Goal: Information Seeking & Learning: Check status

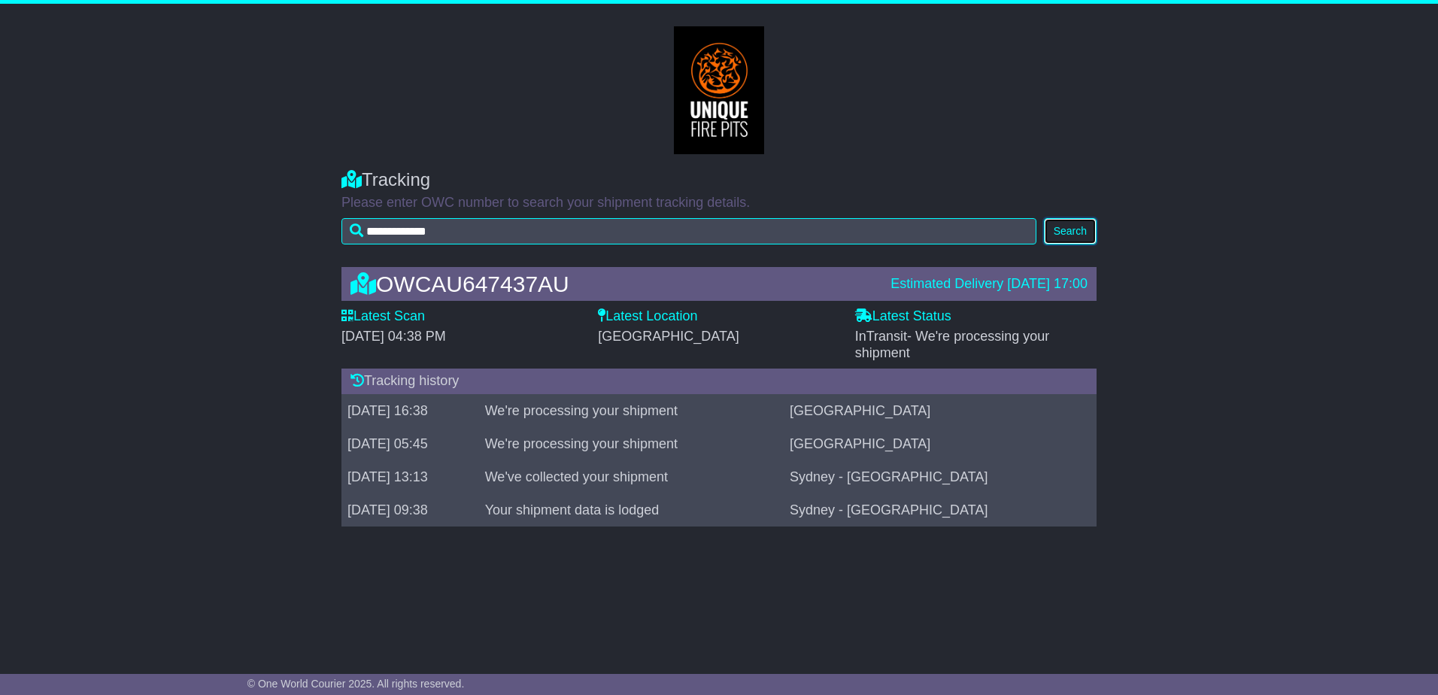
click at [1078, 226] on button "Search" at bounding box center [1070, 231] width 53 height 26
click at [1063, 232] on button "Search" at bounding box center [1070, 231] width 53 height 26
drag, startPoint x: 723, startPoint y: 514, endPoint x: 547, endPoint y: 509, distance: 176.1
click at [547, 509] on td "Your shipment data is lodged" at bounding box center [631, 509] width 305 height 33
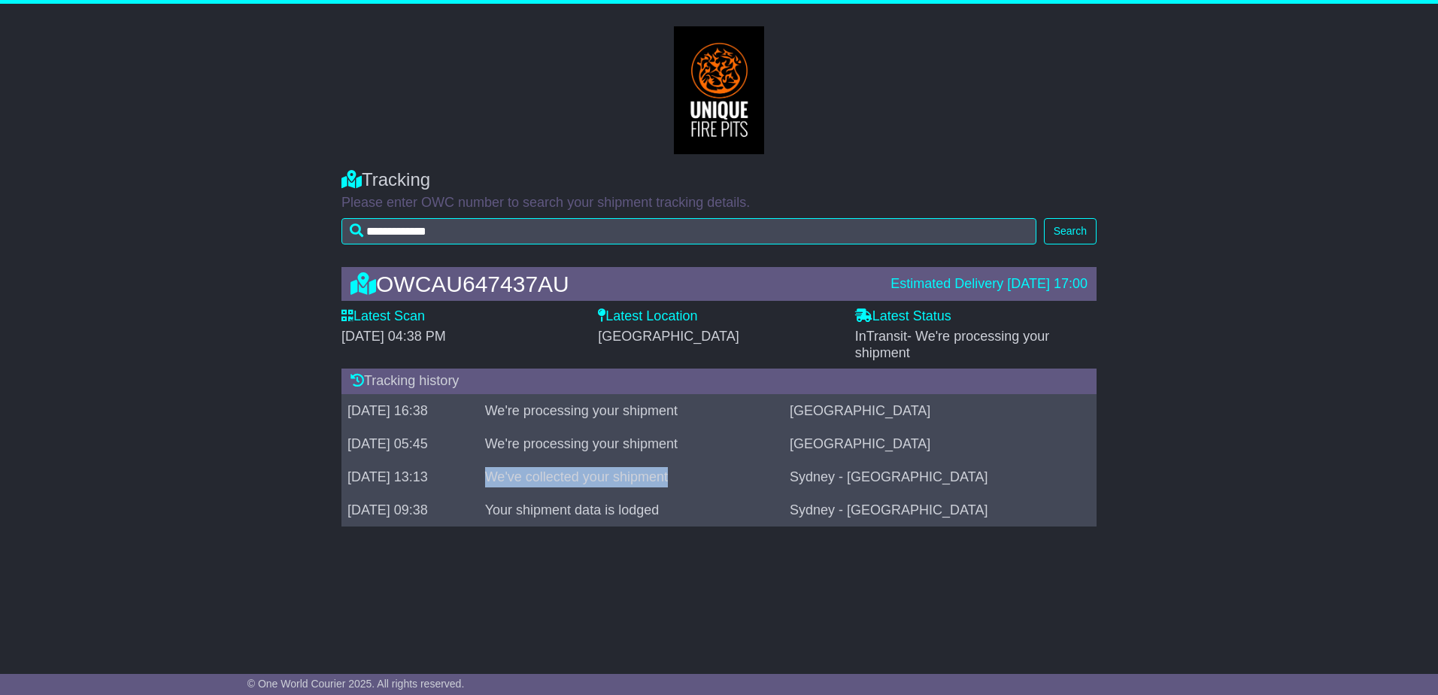
drag, startPoint x: 707, startPoint y: 483, endPoint x: 542, endPoint y: 482, distance: 164.7
click at [542, 482] on td "We've collected your shipment" at bounding box center [631, 476] width 305 height 33
drag, startPoint x: 542, startPoint y: 482, endPoint x: 539, endPoint y: 434, distance: 48.2
click at [539, 434] on tr "18 Sep 2025 05:45 We're processing your shipment Newcastle" at bounding box center [718, 443] width 755 height 33
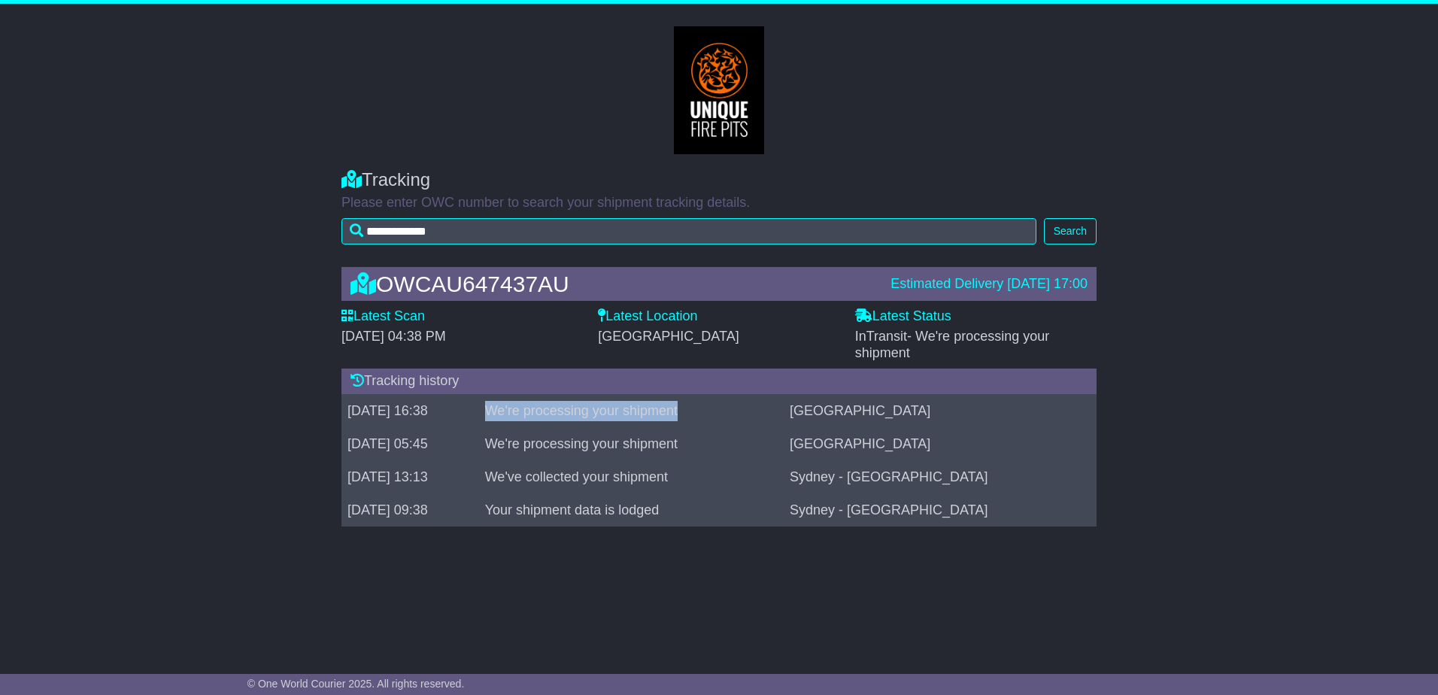
drag, startPoint x: 539, startPoint y: 434, endPoint x: 757, endPoint y: 416, distance: 218.9
click at [757, 416] on td "We're processing your shipment" at bounding box center [631, 410] width 305 height 33
click at [1069, 235] on button "Search" at bounding box center [1070, 231] width 53 height 26
click at [1051, 235] on button "Search" at bounding box center [1070, 231] width 53 height 26
click at [1074, 221] on button "Search" at bounding box center [1070, 231] width 53 height 26
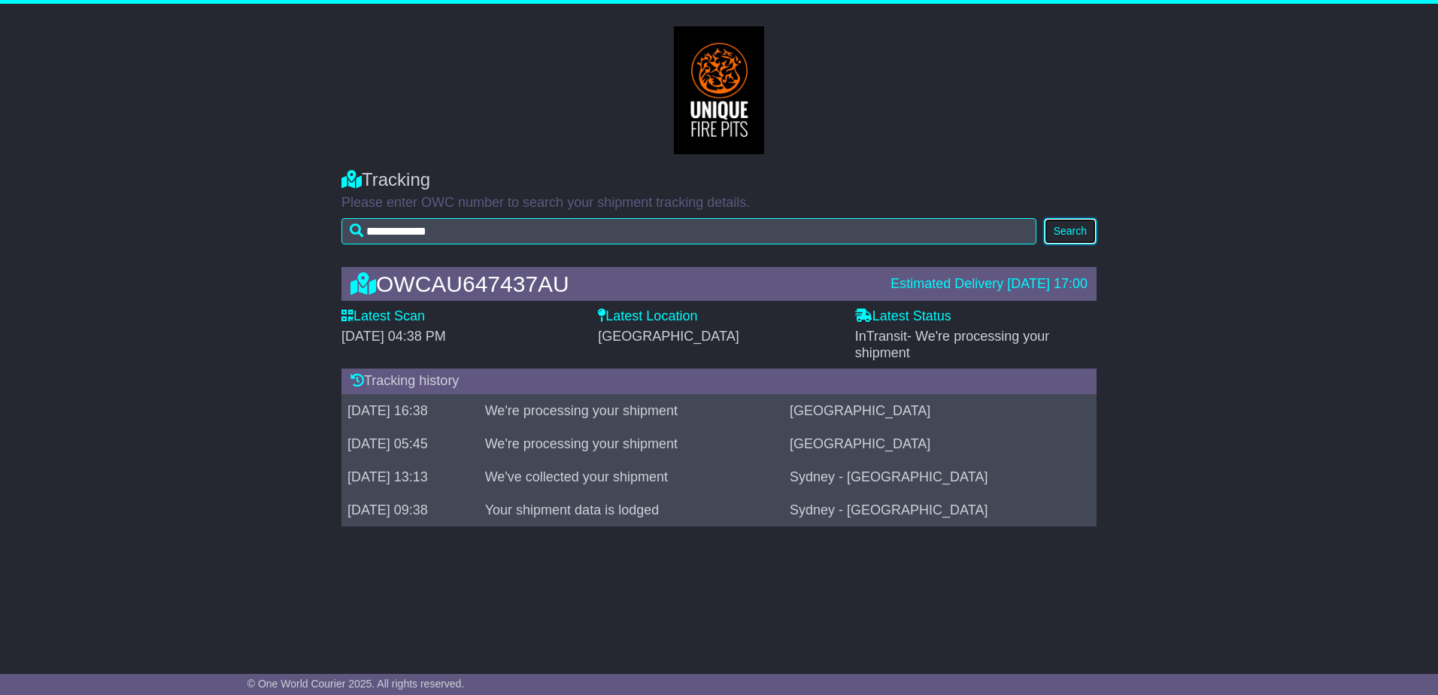
click at [1073, 229] on button "Search" at bounding box center [1070, 231] width 53 height 26
